Goal: Task Accomplishment & Management: Use online tool/utility

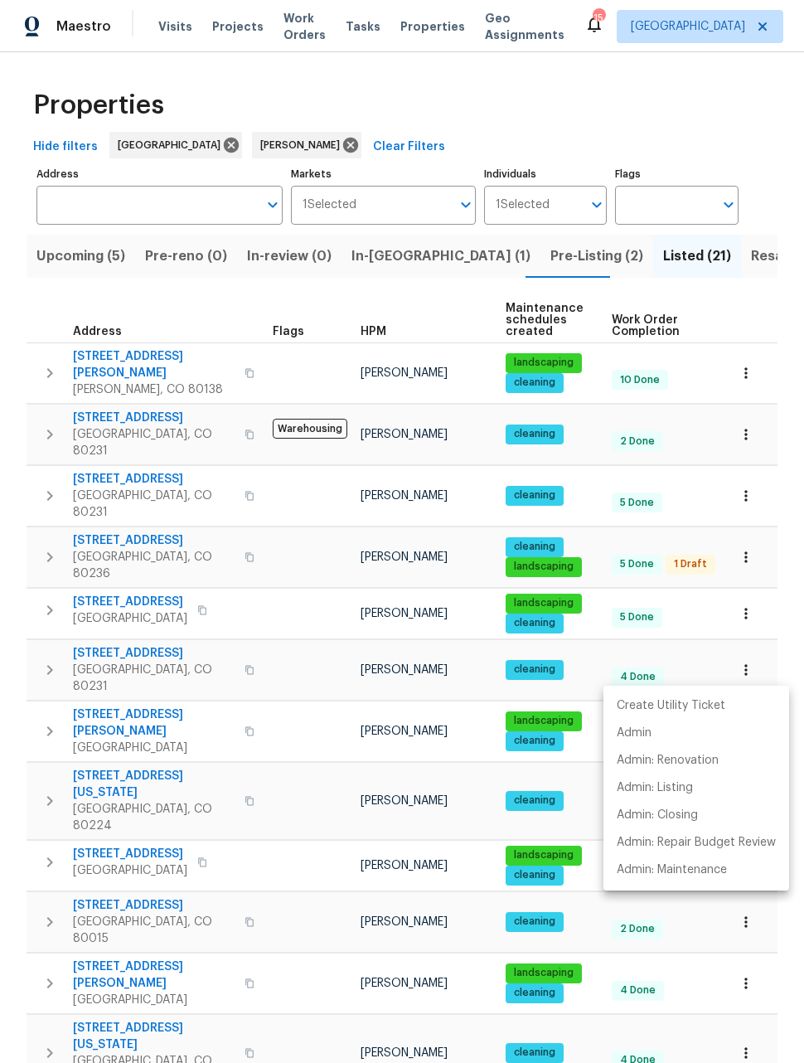
click at [74, 266] on div at bounding box center [402, 531] width 804 height 1063
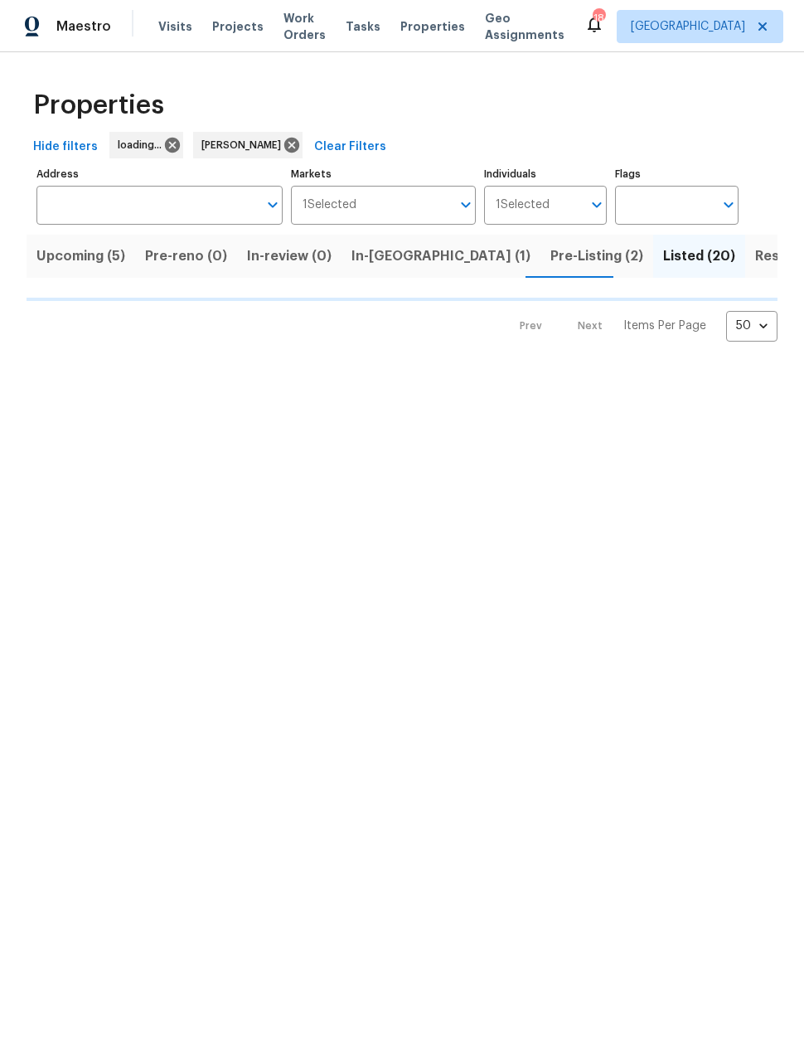
click at [80, 255] on span "Upcoming (5)" at bounding box center [80, 256] width 89 height 23
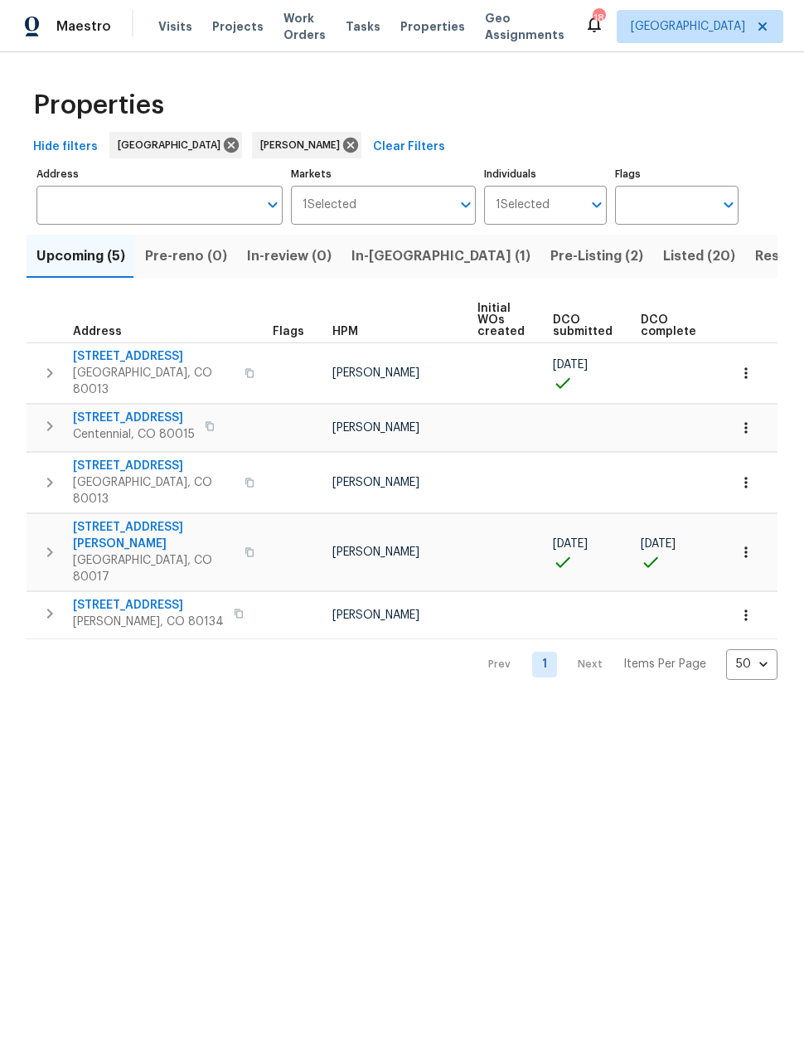
click at [737, 364] on button "button" at bounding box center [746, 373] width 36 height 36
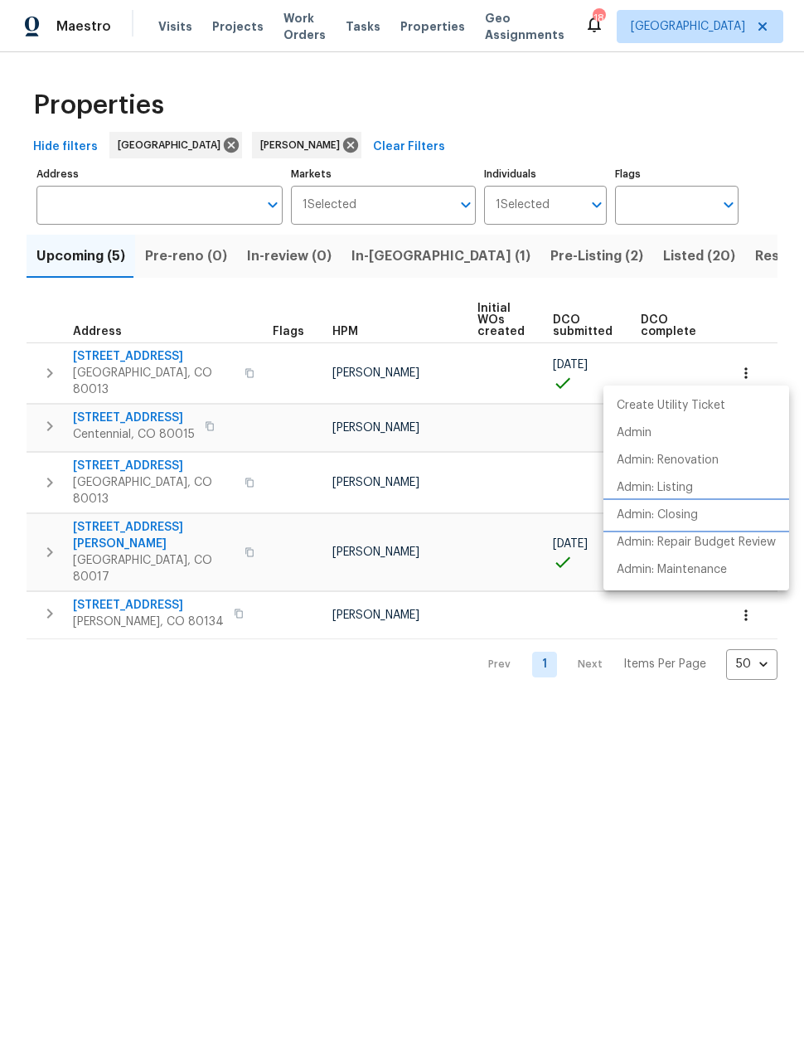
click at [665, 517] on p "Admin: Closing" at bounding box center [657, 515] width 81 height 17
click at [175, 662] on div at bounding box center [402, 531] width 804 height 1063
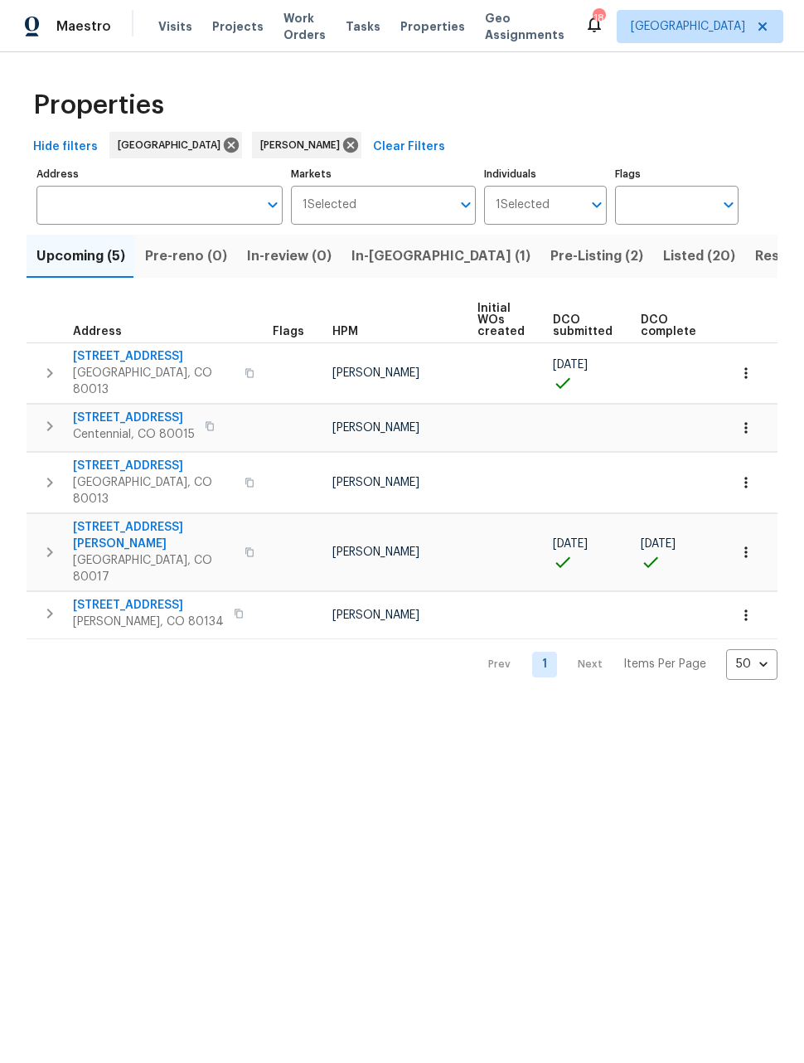
click at [704, 706] on html "Maestro Visits Projects Work Orders Tasks Properties Geo Assignments 18 Denver …" at bounding box center [402, 353] width 804 height 706
click at [752, 544] on icon "button" at bounding box center [746, 552] width 17 height 17
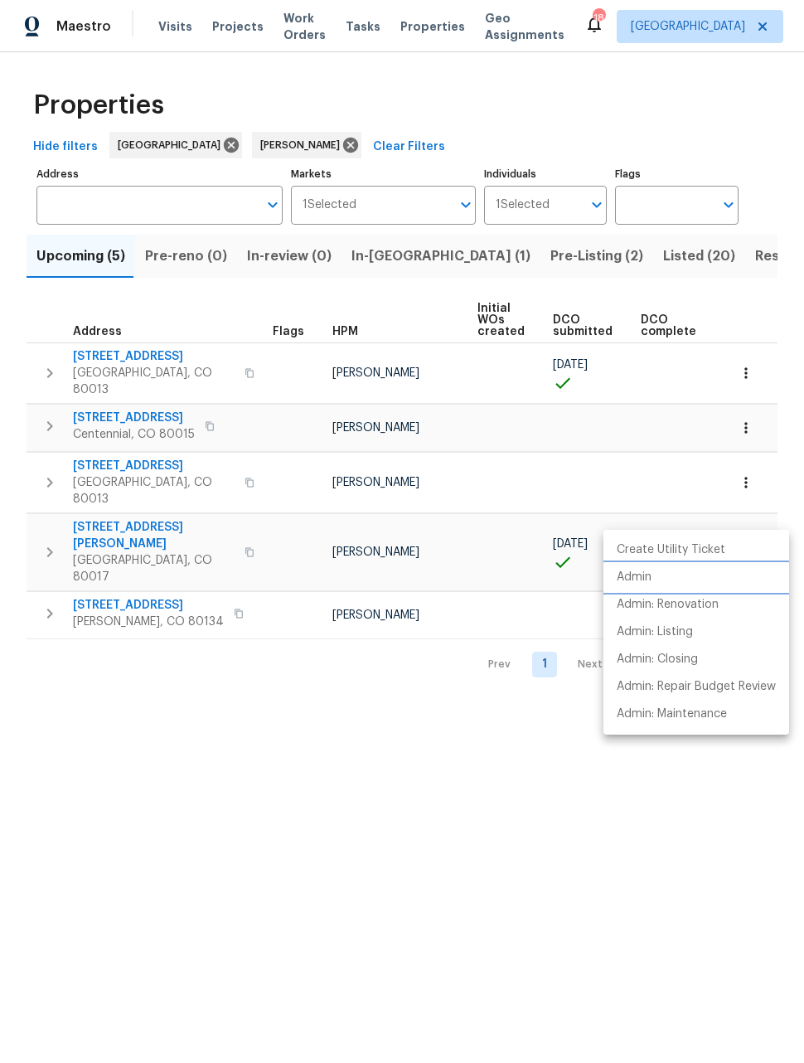
click at [693, 589] on li "Admin" at bounding box center [697, 577] width 186 height 27
click at [679, 604] on p "Admin: Renovation" at bounding box center [668, 604] width 102 height 17
click at [541, 853] on div at bounding box center [402, 531] width 804 height 1063
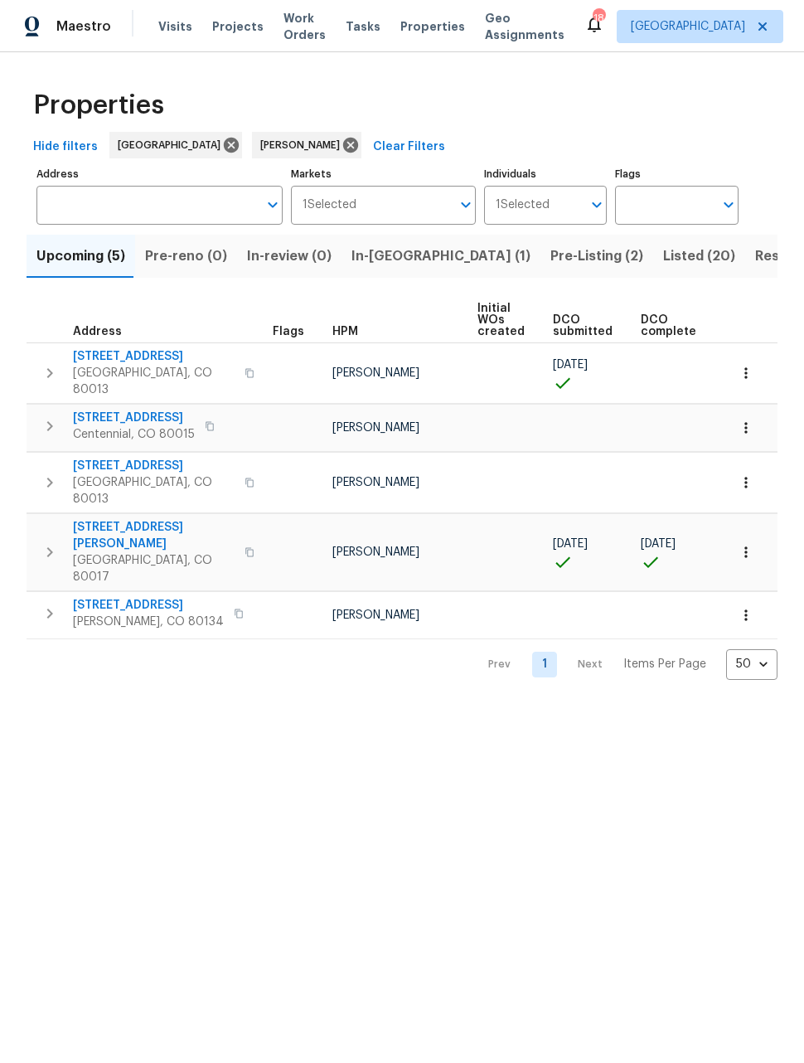
click at [757, 534] on button "button" at bounding box center [746, 552] width 36 height 36
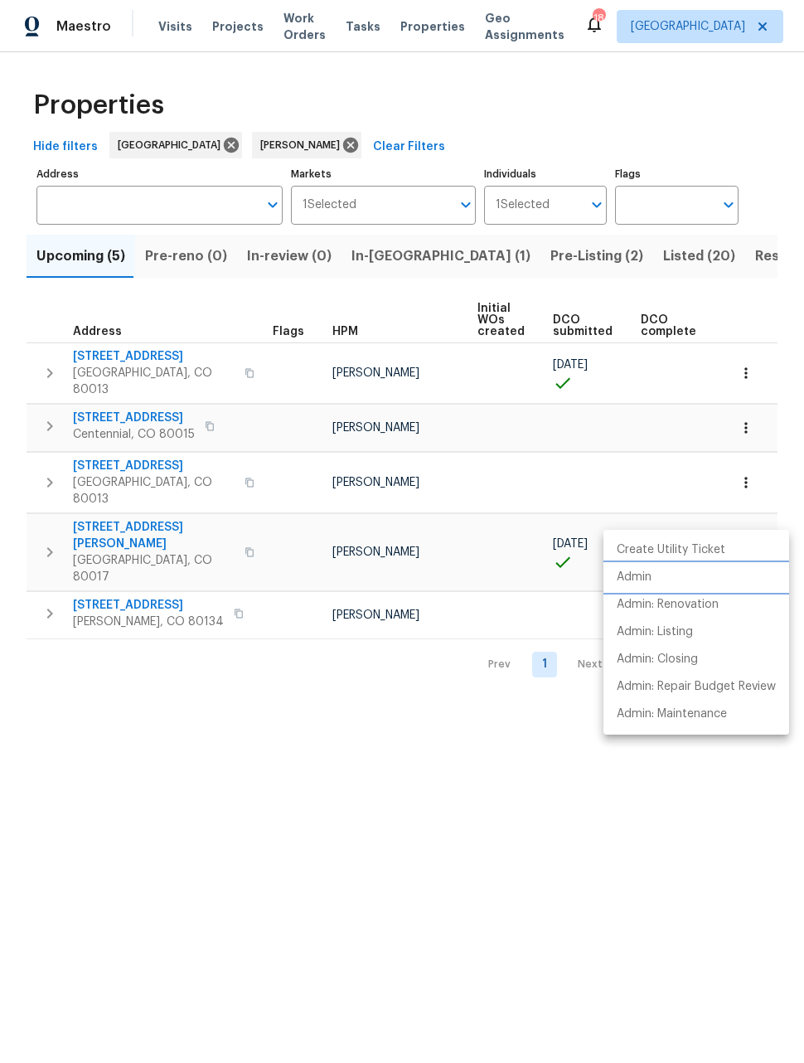
click at [628, 578] on p "Admin" at bounding box center [634, 577] width 35 height 17
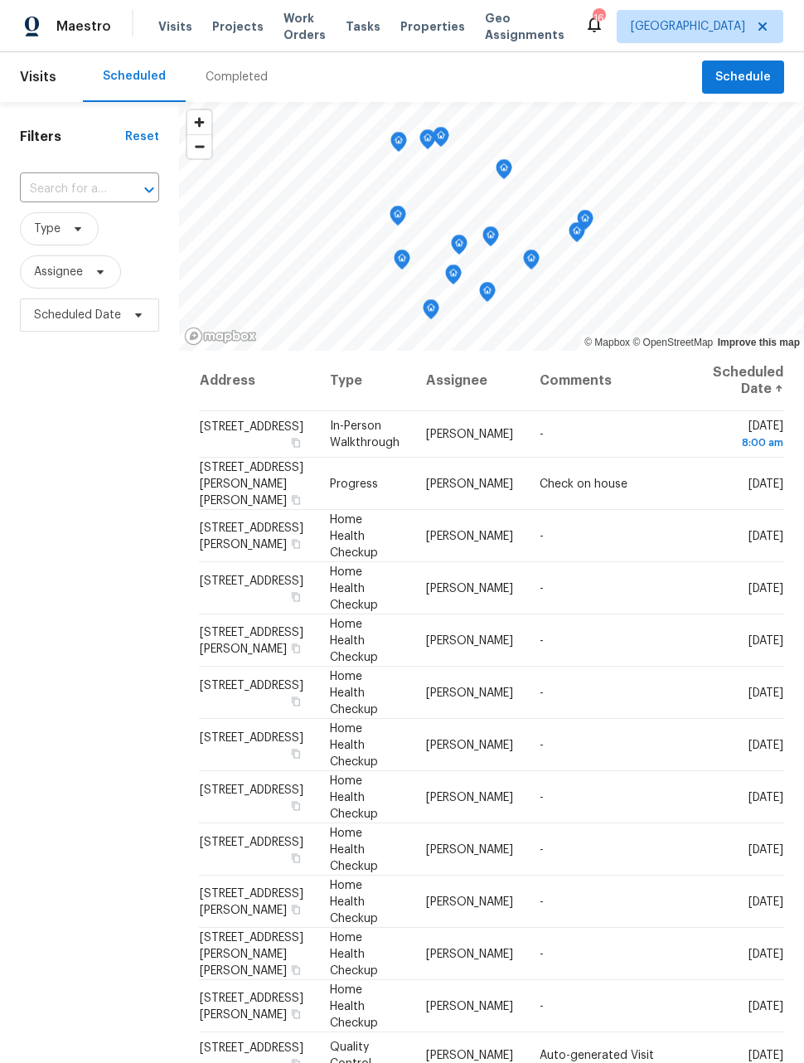
scroll to position [229, 0]
